Goal: Transaction & Acquisition: Purchase product/service

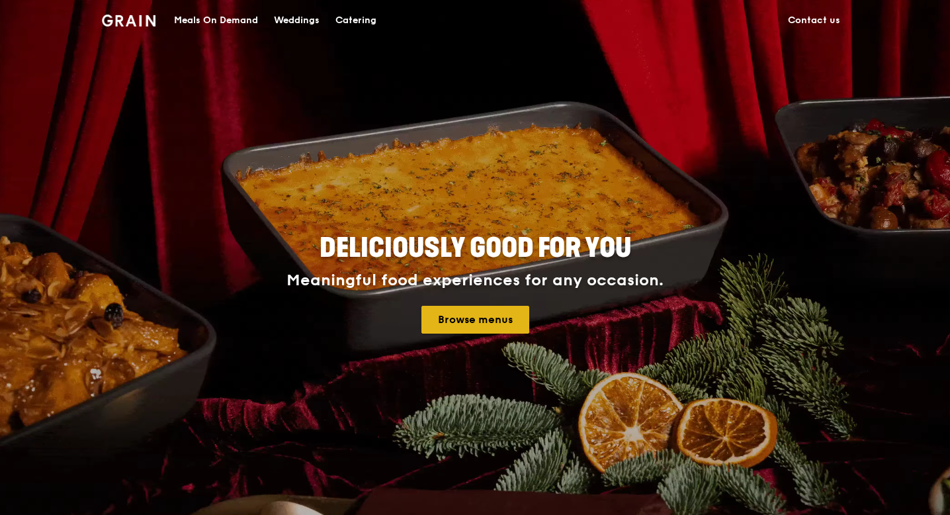
click at [441, 327] on link "Browse menus" at bounding box center [475, 320] width 108 height 28
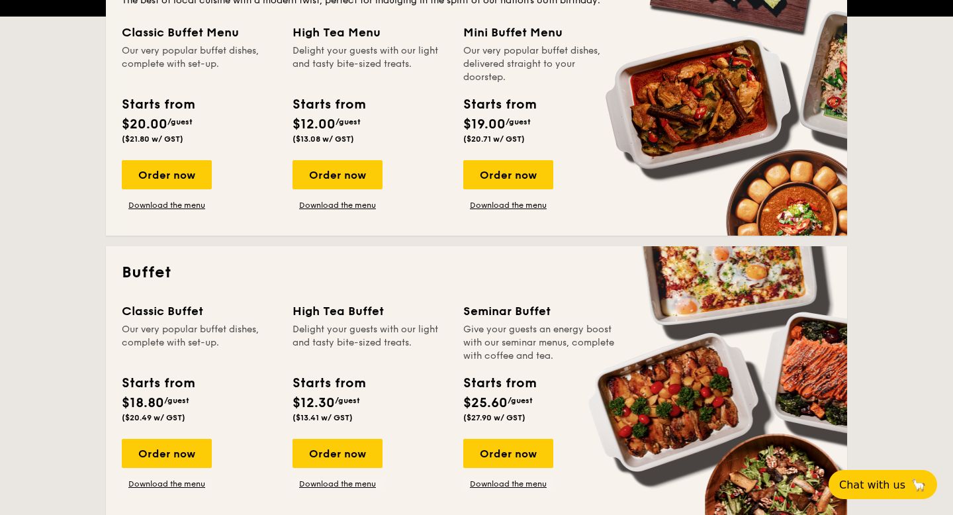
scroll to position [209, 0]
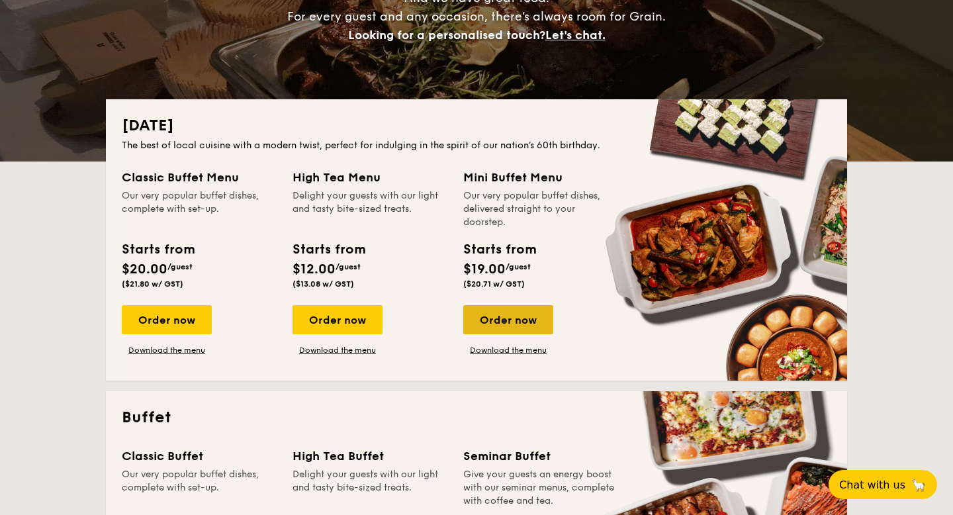
click at [496, 326] on div "Order now" at bounding box center [508, 319] width 90 height 29
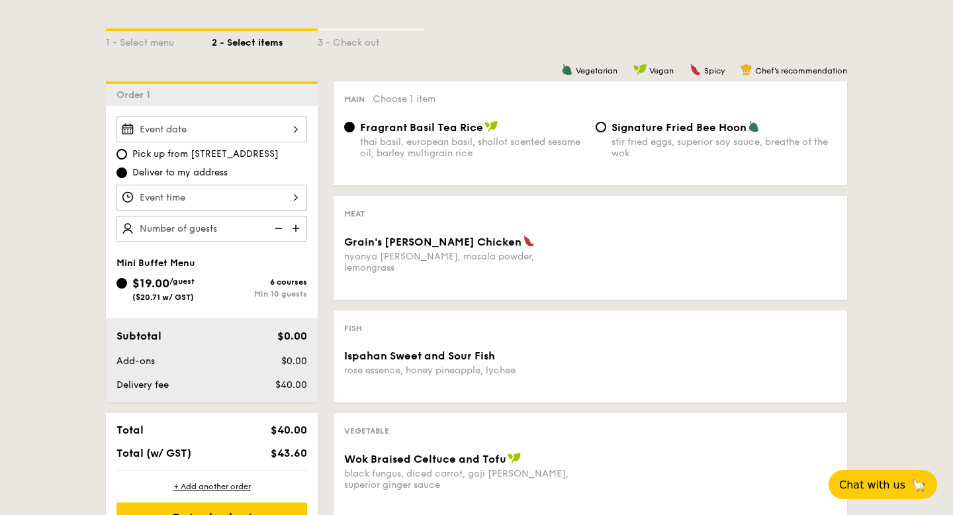
scroll to position [278, 0]
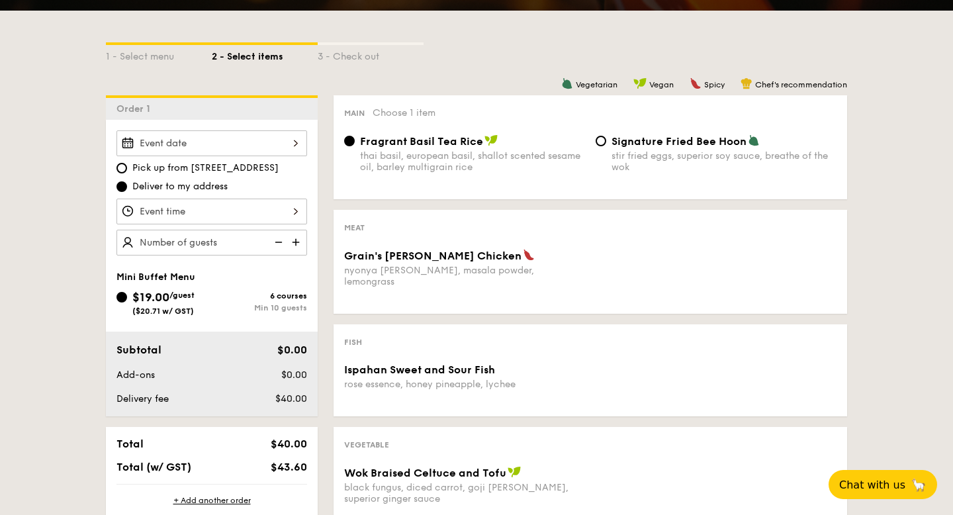
click at [298, 241] on img at bounding box center [297, 242] width 20 height 25
type input "10 guests"
click at [280, 240] on img at bounding box center [277, 242] width 20 height 25
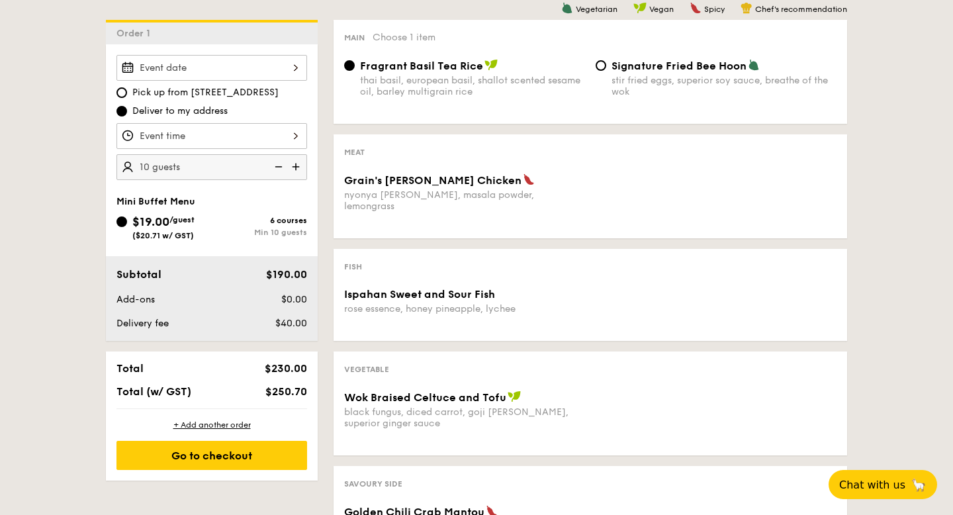
scroll to position [349, 0]
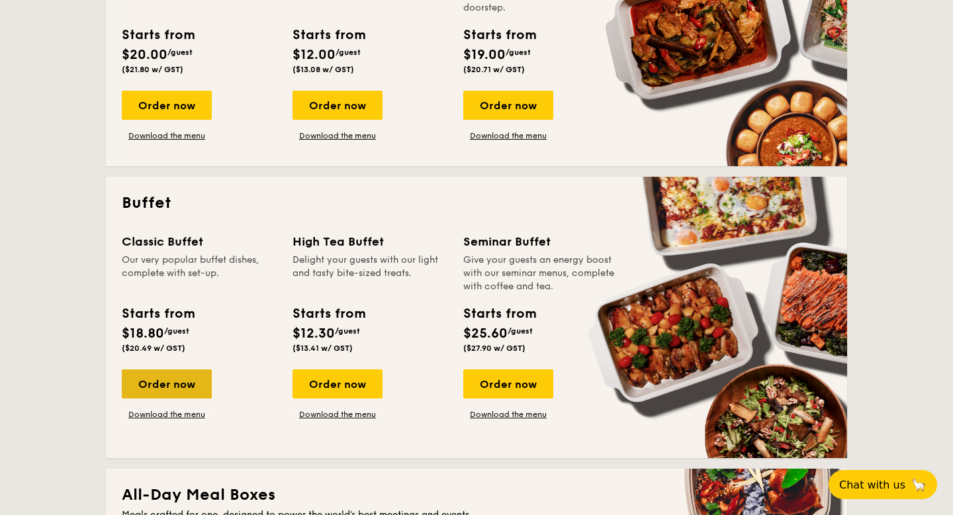
scroll to position [430, 0]
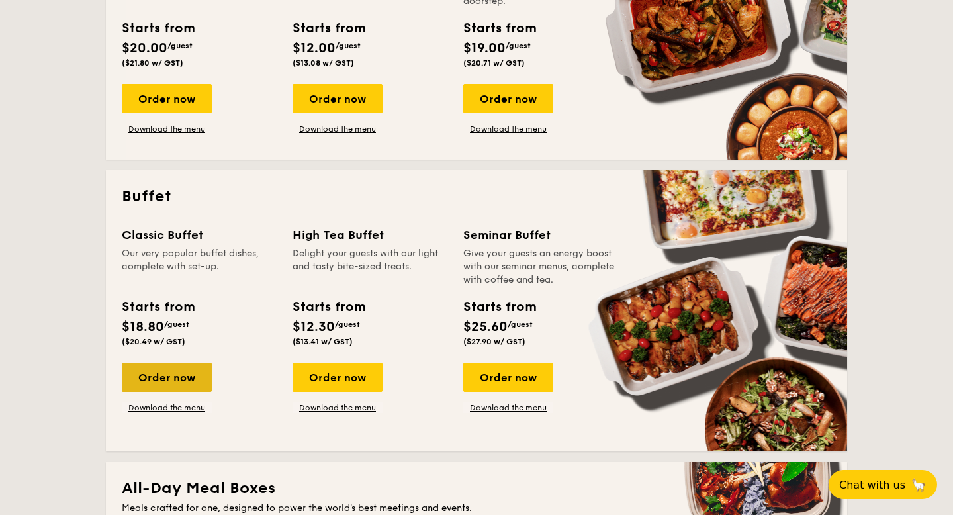
click at [171, 382] on div "Order now" at bounding box center [167, 377] width 90 height 29
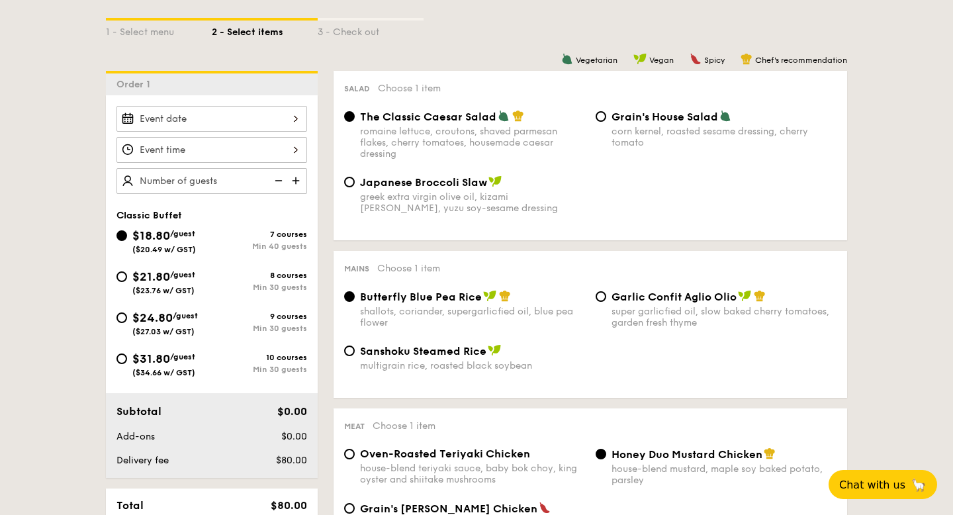
scroll to position [323, 0]
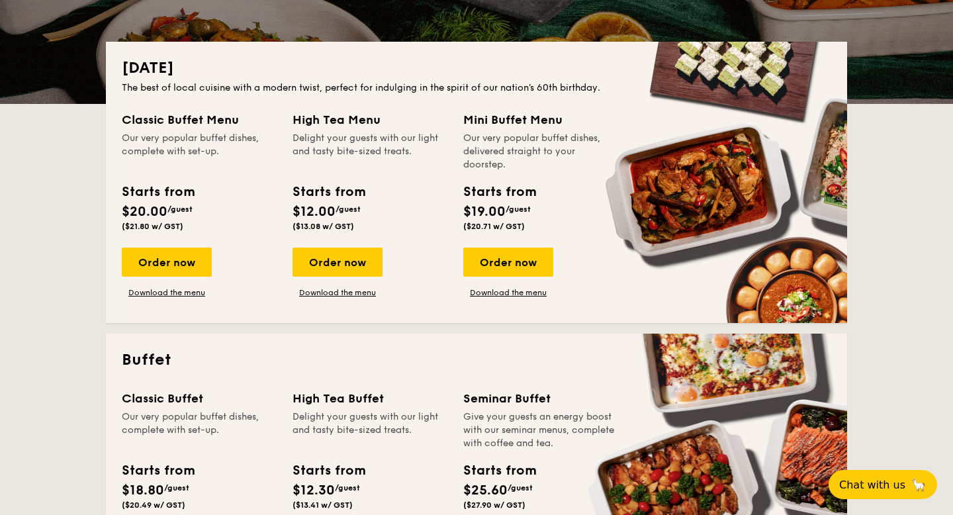
scroll to position [263, 0]
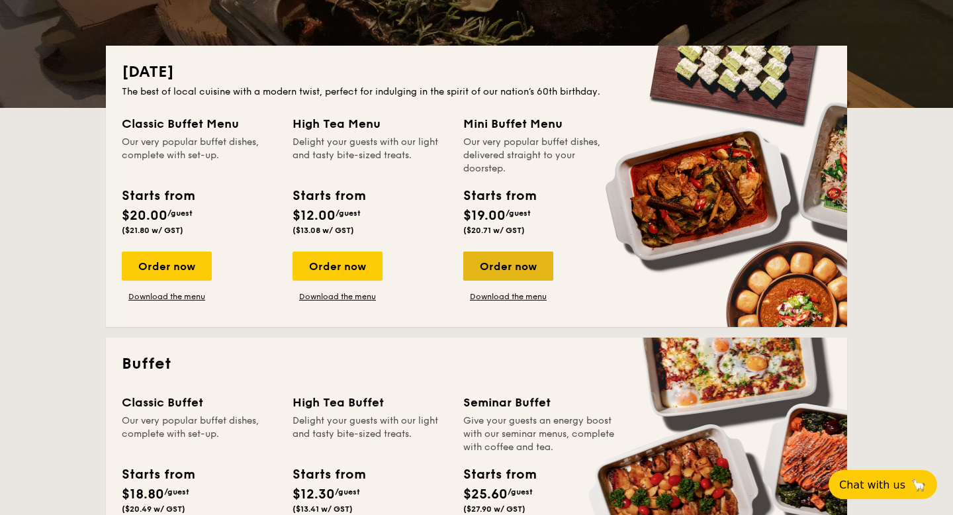
click at [524, 265] on div "Order now" at bounding box center [508, 265] width 90 height 29
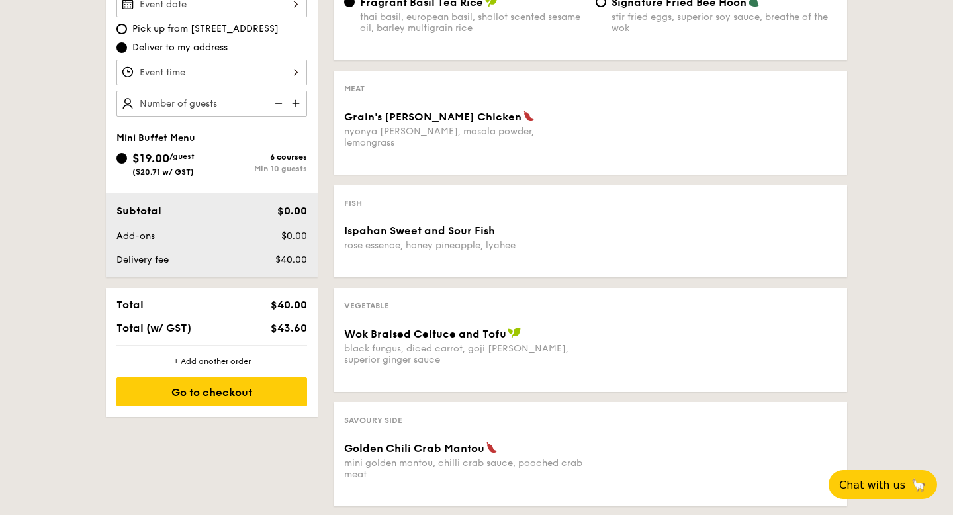
scroll to position [380, 0]
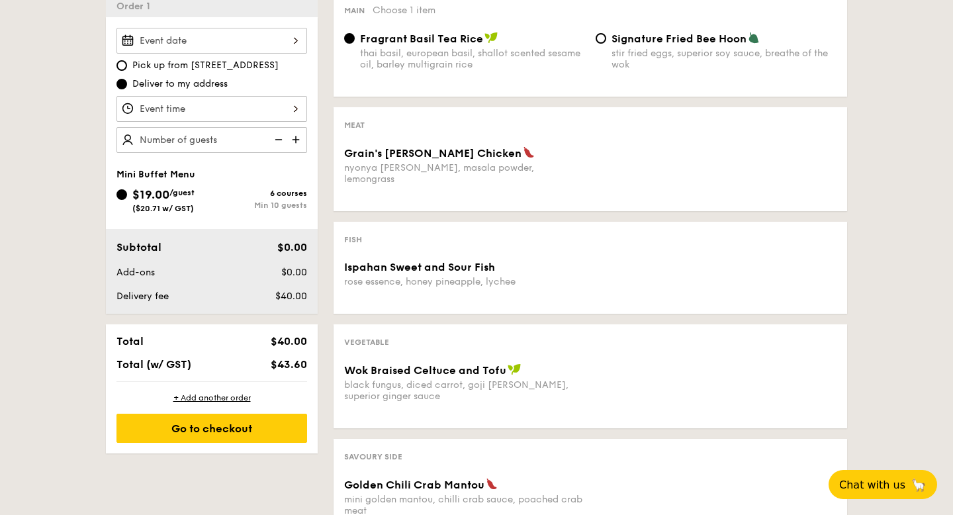
scroll to position [263, 0]
